Goal: Navigation & Orientation: Find specific page/section

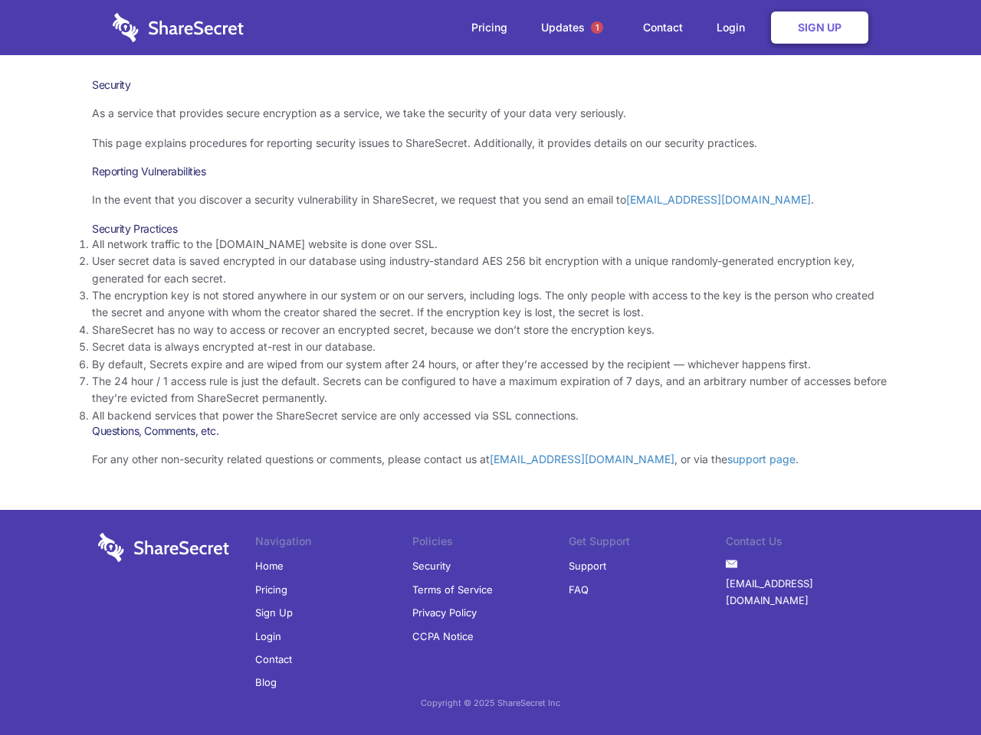
click at [490, 368] on li "By default, Secrets expire and are wiped from our system after 24 hours, or aft…" at bounding box center [490, 364] width 797 height 17
click at [597, 28] on span "1" at bounding box center [597, 27] width 12 height 12
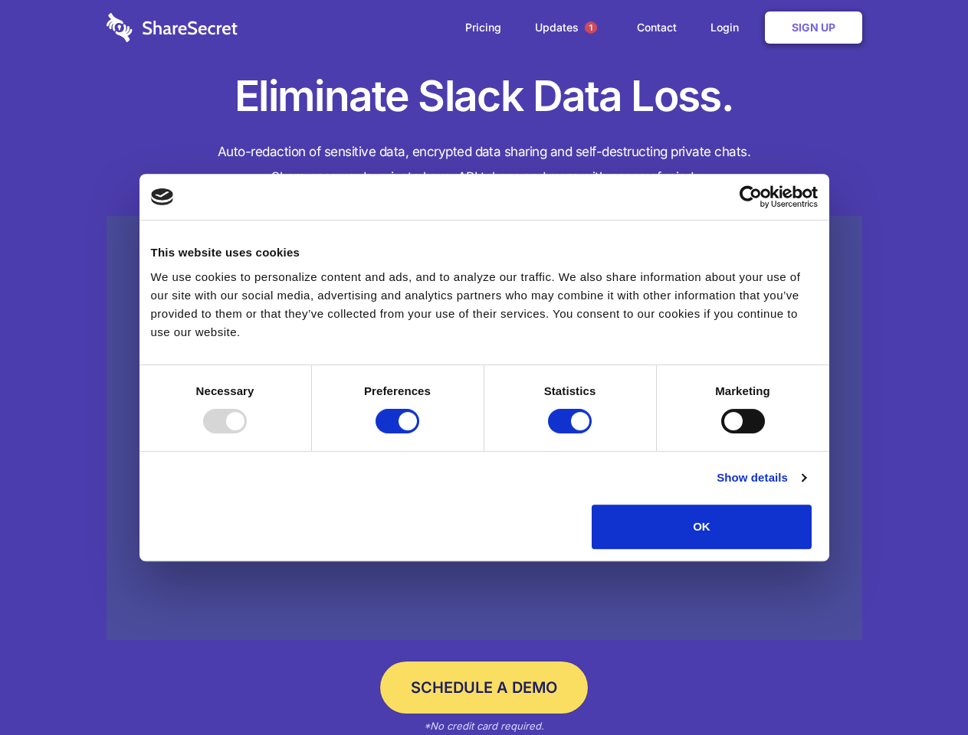
click at [247, 434] on div at bounding box center [225, 421] width 44 height 25
click at [419, 434] on input "Preferences" at bounding box center [397, 421] width 44 height 25
checkbox input "false"
click at [572, 434] on input "Statistics" at bounding box center [570, 421] width 44 height 25
checkbox input "false"
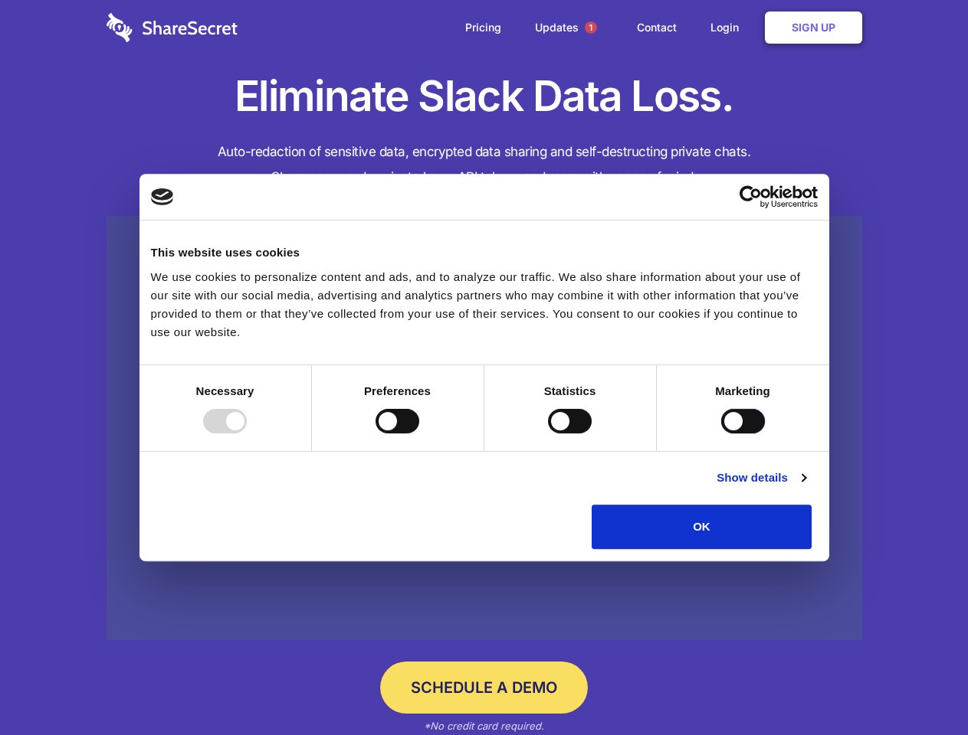
click at [721, 434] on input "Marketing" at bounding box center [743, 421] width 44 height 25
checkbox input "true"
click at [805, 487] on link "Show details" at bounding box center [760, 478] width 89 height 18
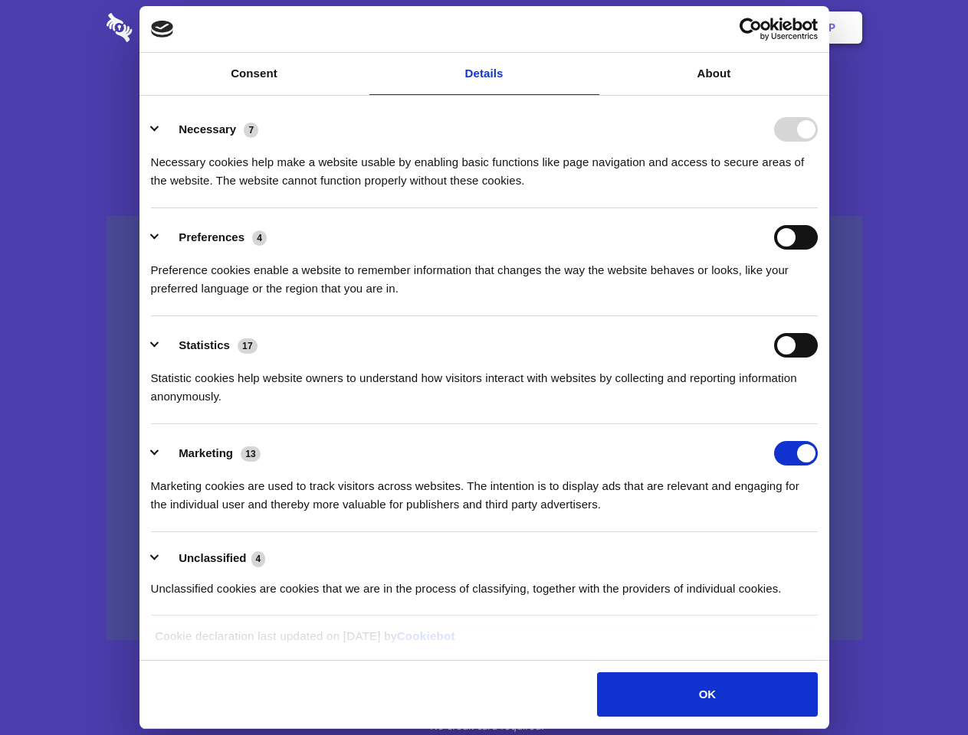
click at [817, 208] on li "Necessary 7 Necessary cookies help make a website usable by enabling basic func…" at bounding box center [484, 154] width 666 height 108
click at [590, 28] on span "1" at bounding box center [591, 27] width 12 height 12
